Goal: Download file/media

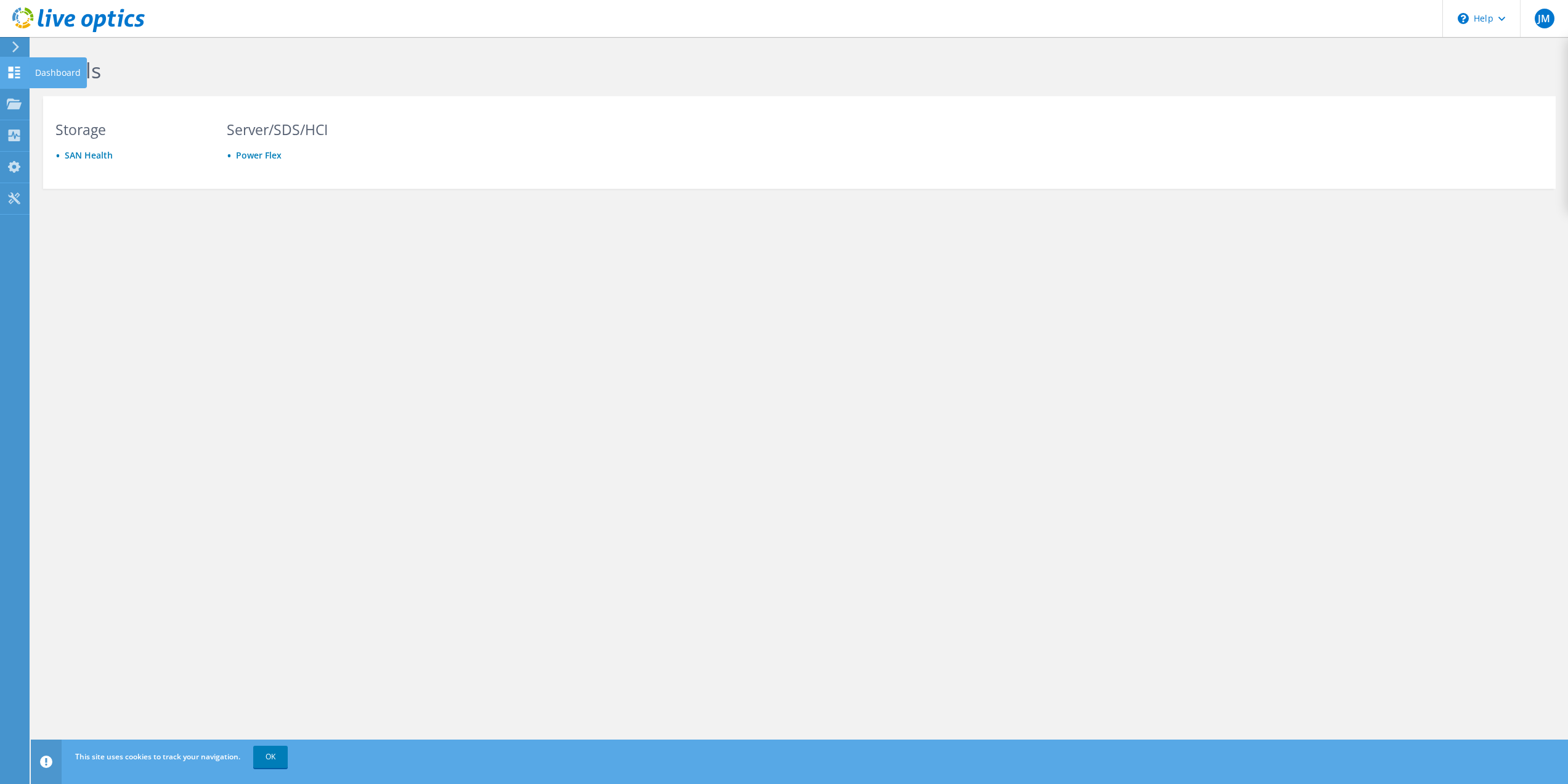
click at [15, 72] on icon at bounding box center [14, 72] width 15 height 11
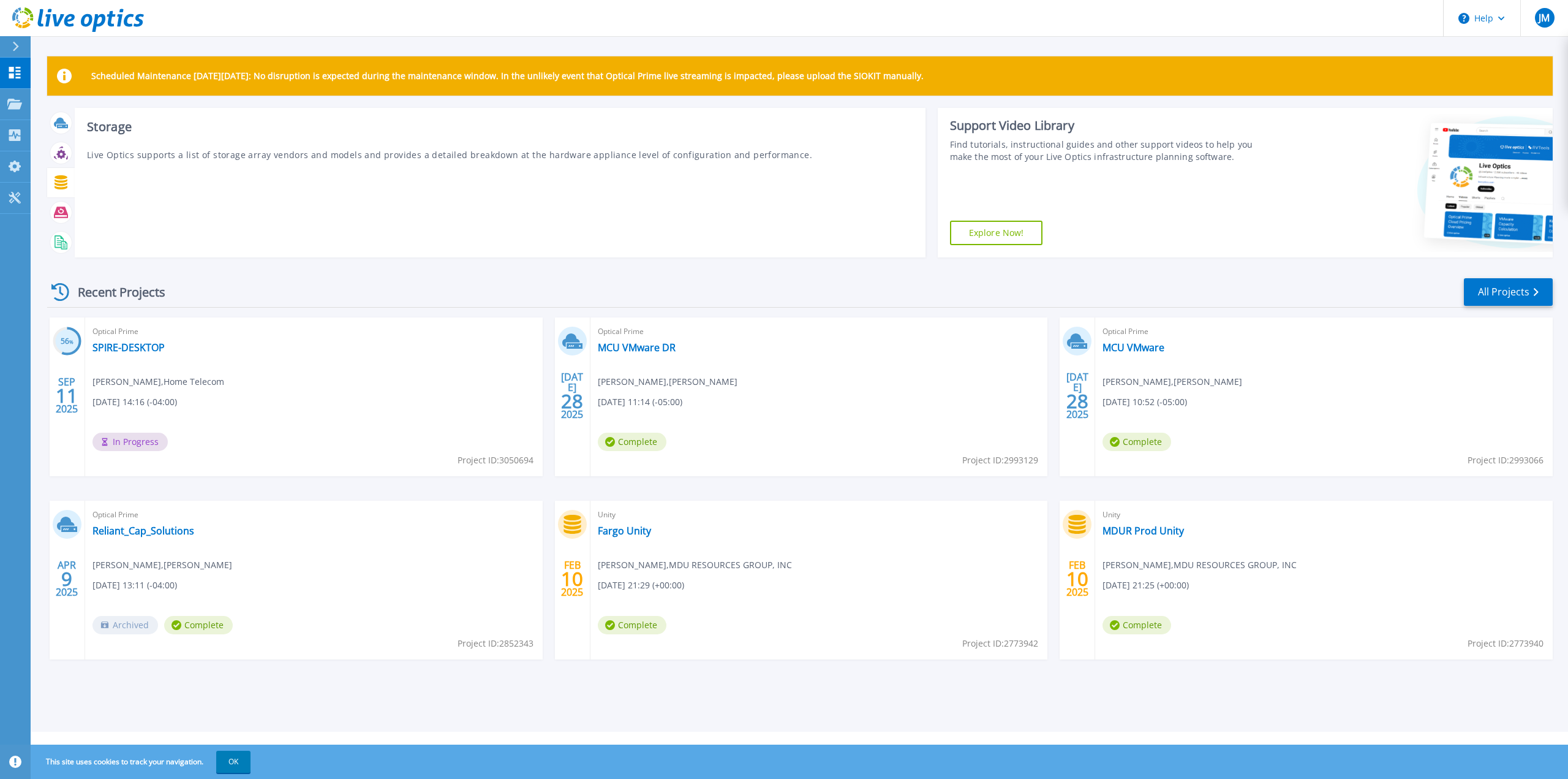
click at [60, 178] on icon at bounding box center [62, 182] width 13 height 14
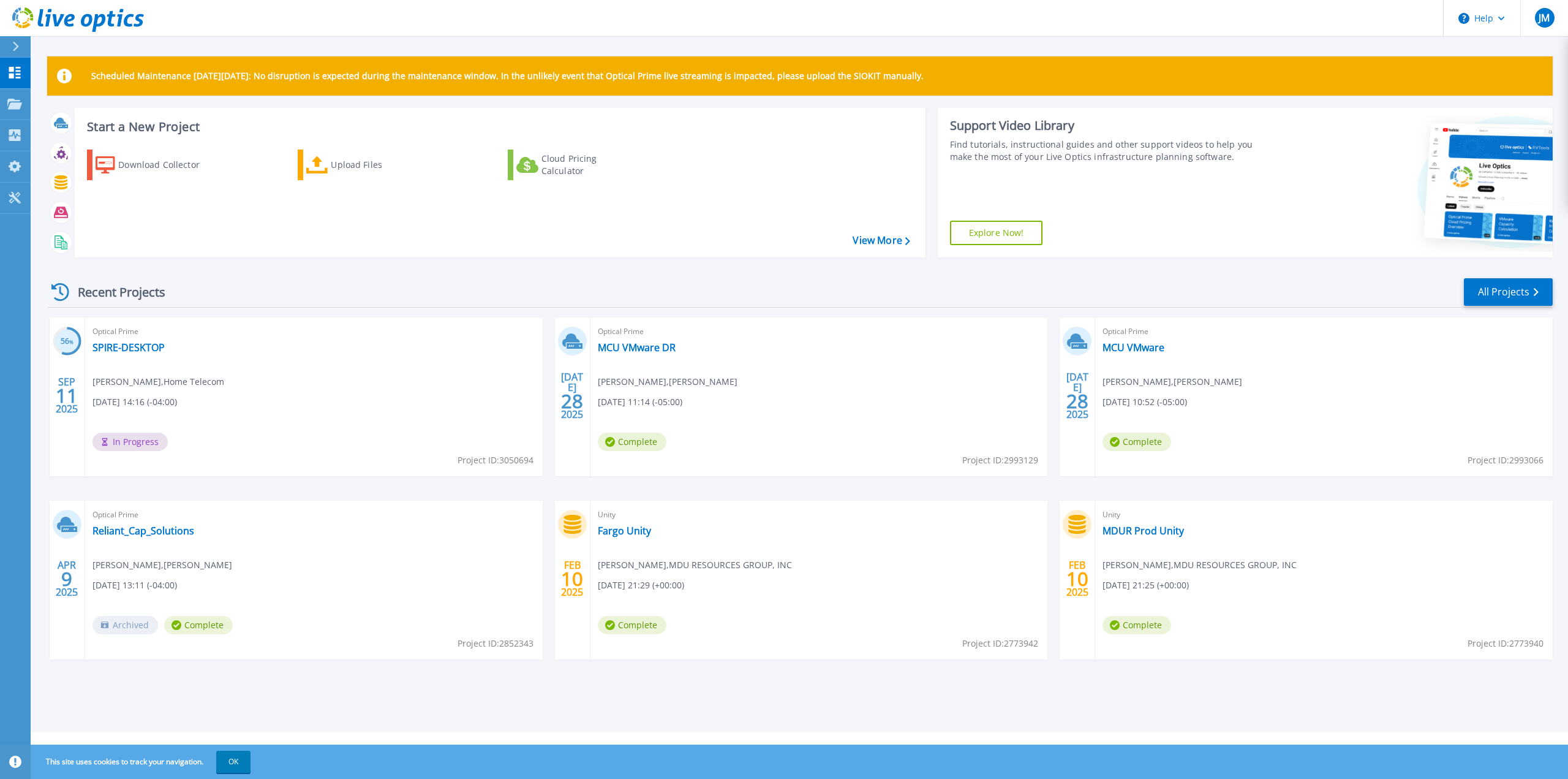
click at [335, 302] on div "Recent Projects All Projects" at bounding box center [800, 292] width 1506 height 30
click at [171, 171] on div "Download Collector" at bounding box center [167, 165] width 98 height 25
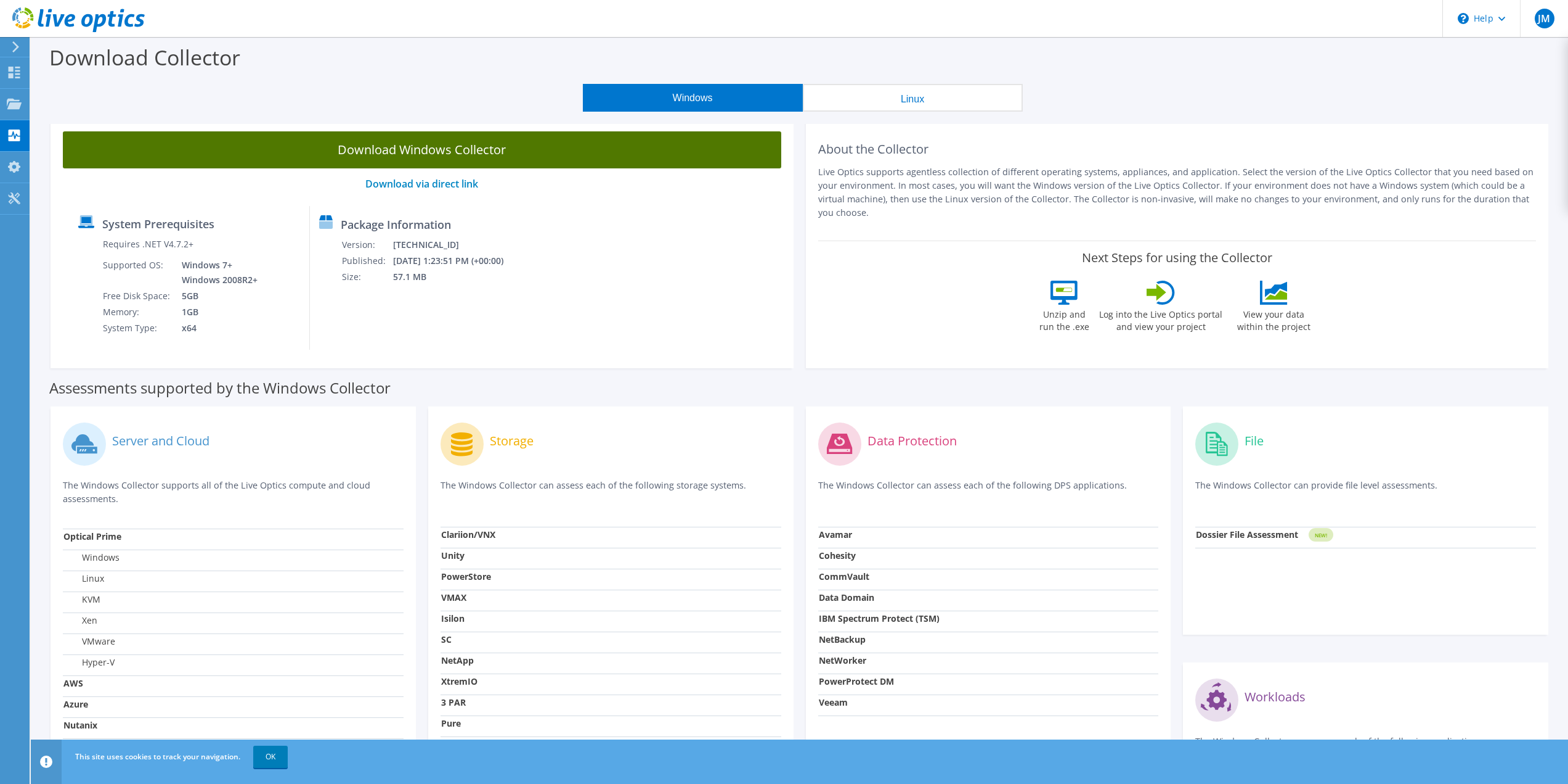
click at [418, 152] on link "Download Windows Collector" at bounding box center [422, 150] width 719 height 37
